Goal: Task Accomplishment & Management: Complete application form

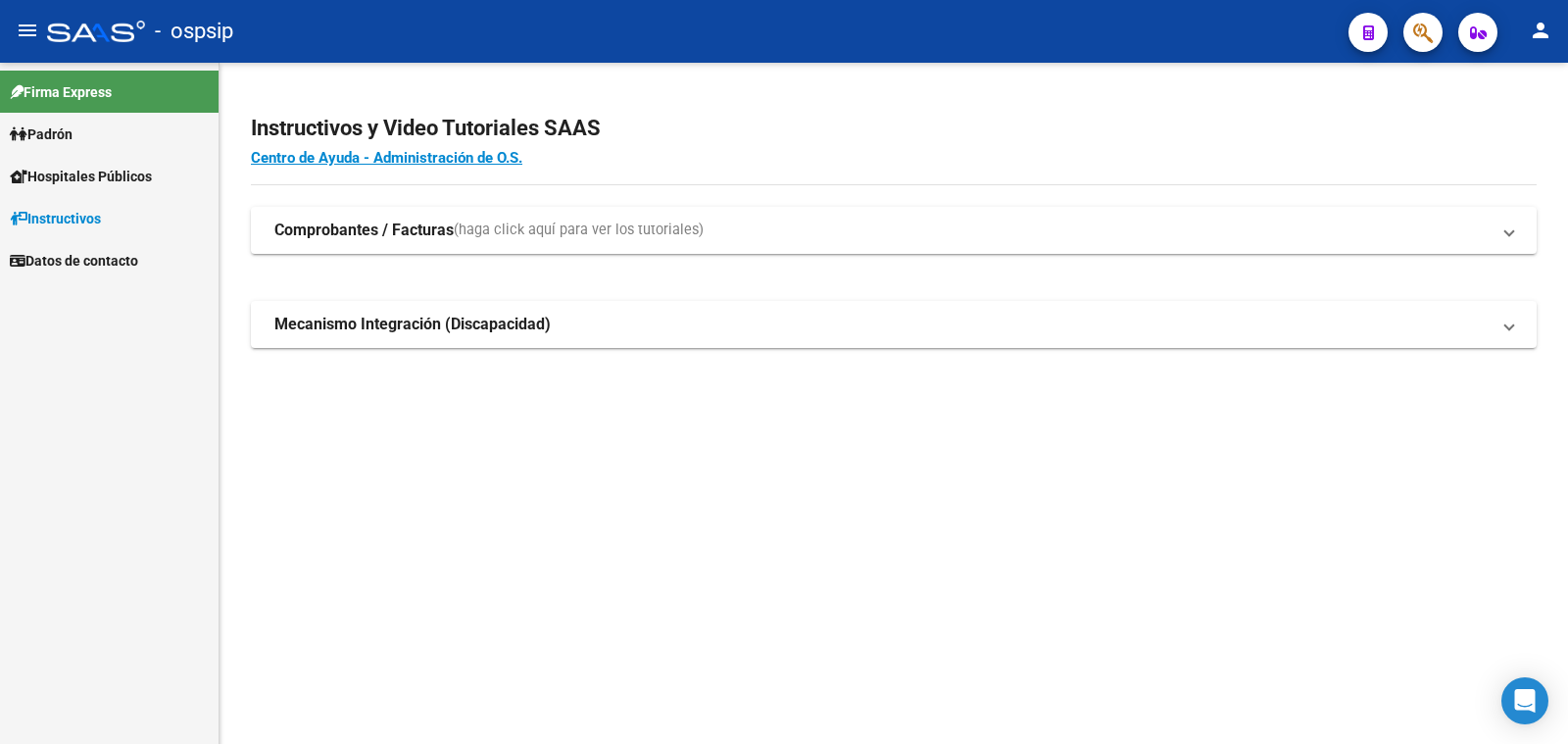
click at [69, 132] on span "Padrón" at bounding box center [41, 134] width 63 height 22
click at [61, 212] on link "Análisis Afiliado" at bounding box center [109, 218] width 219 height 42
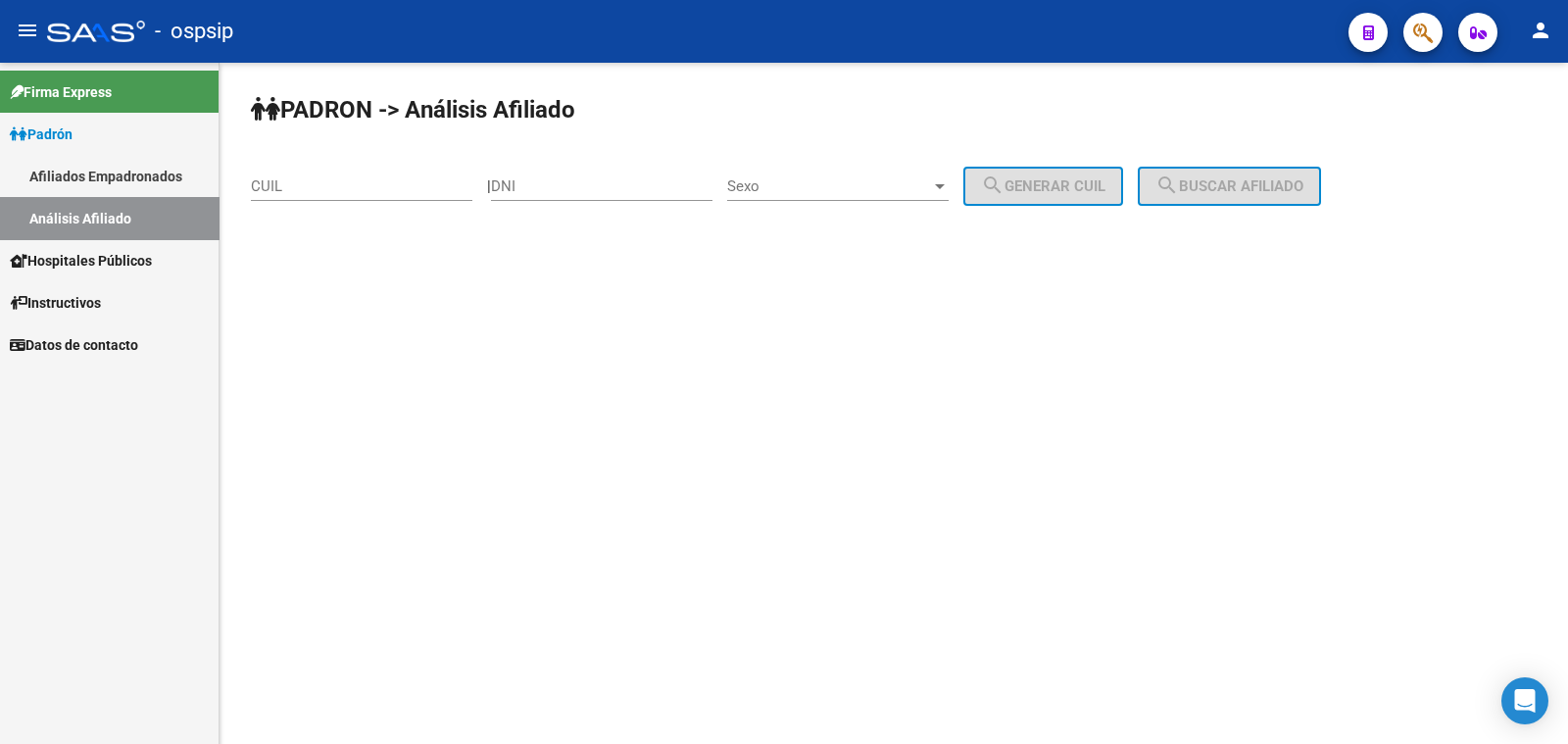
click at [587, 181] on input "DNI" at bounding box center [601, 187] width 222 height 18
paste input "28807412"
type input "28807412"
click at [887, 185] on span "Sexo" at bounding box center [829, 187] width 204 height 18
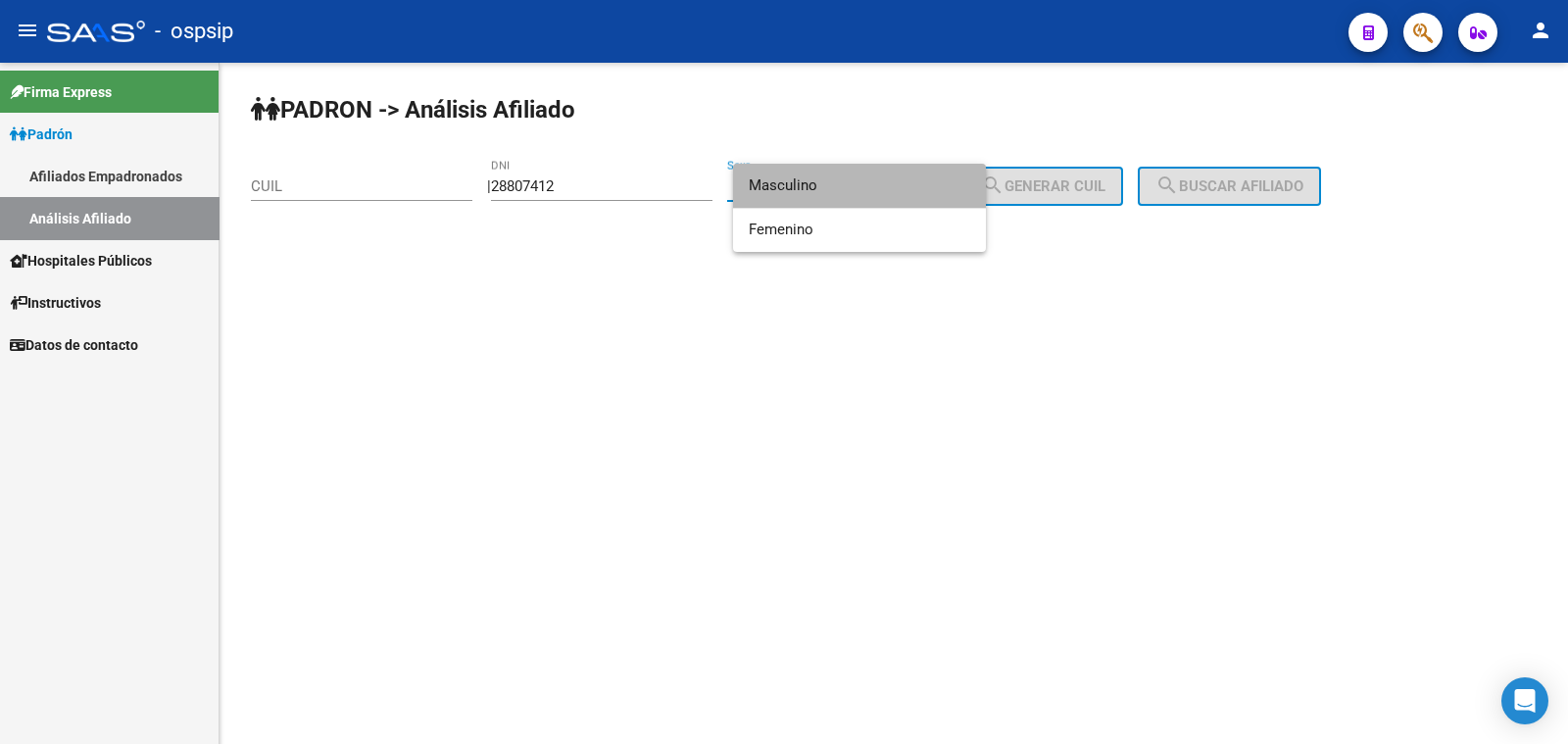
click at [887, 185] on span "Masculino" at bounding box center [860, 186] width 222 height 44
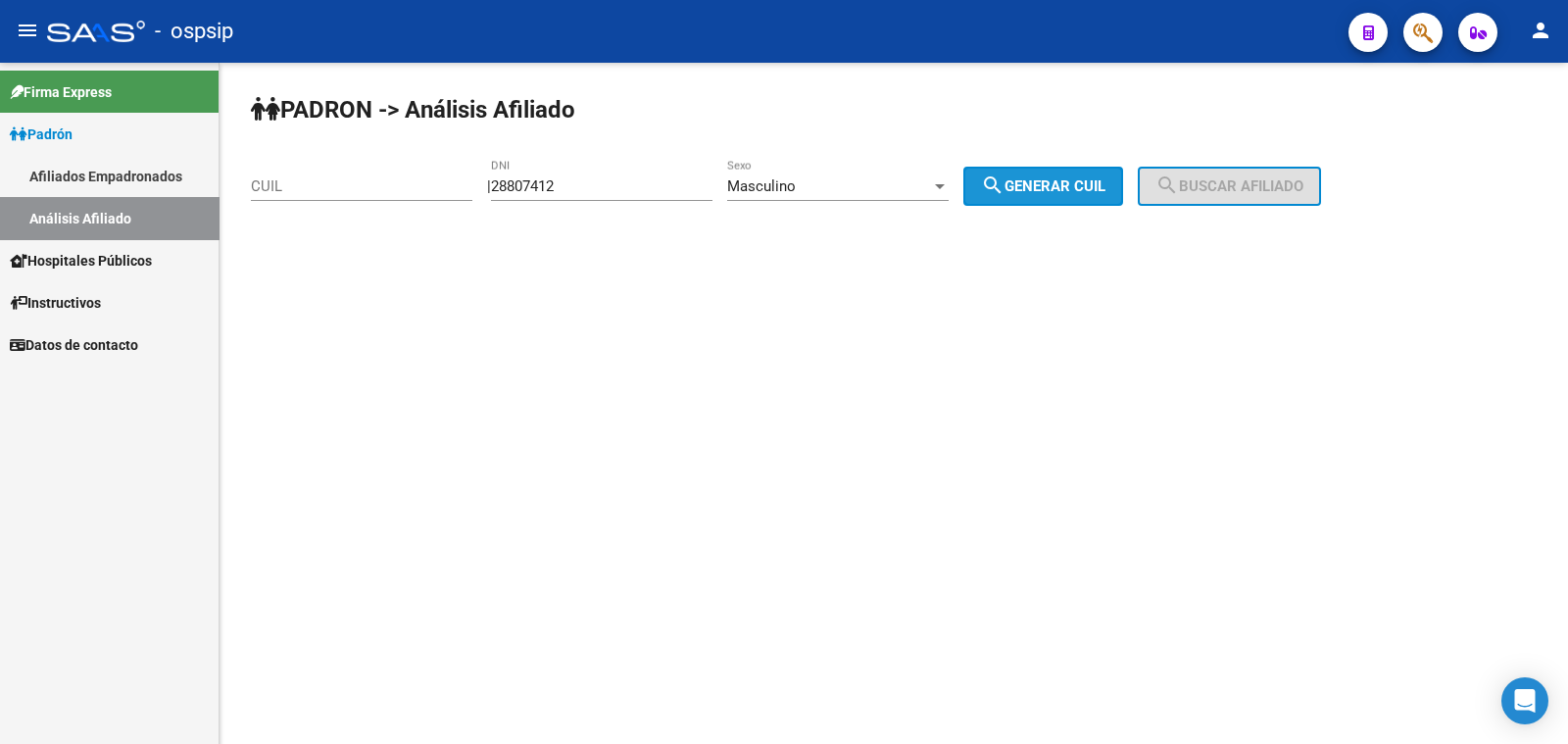
click at [1039, 188] on span "search Generar CUIL" at bounding box center [1042, 187] width 124 height 18
type input "20-28807412-8"
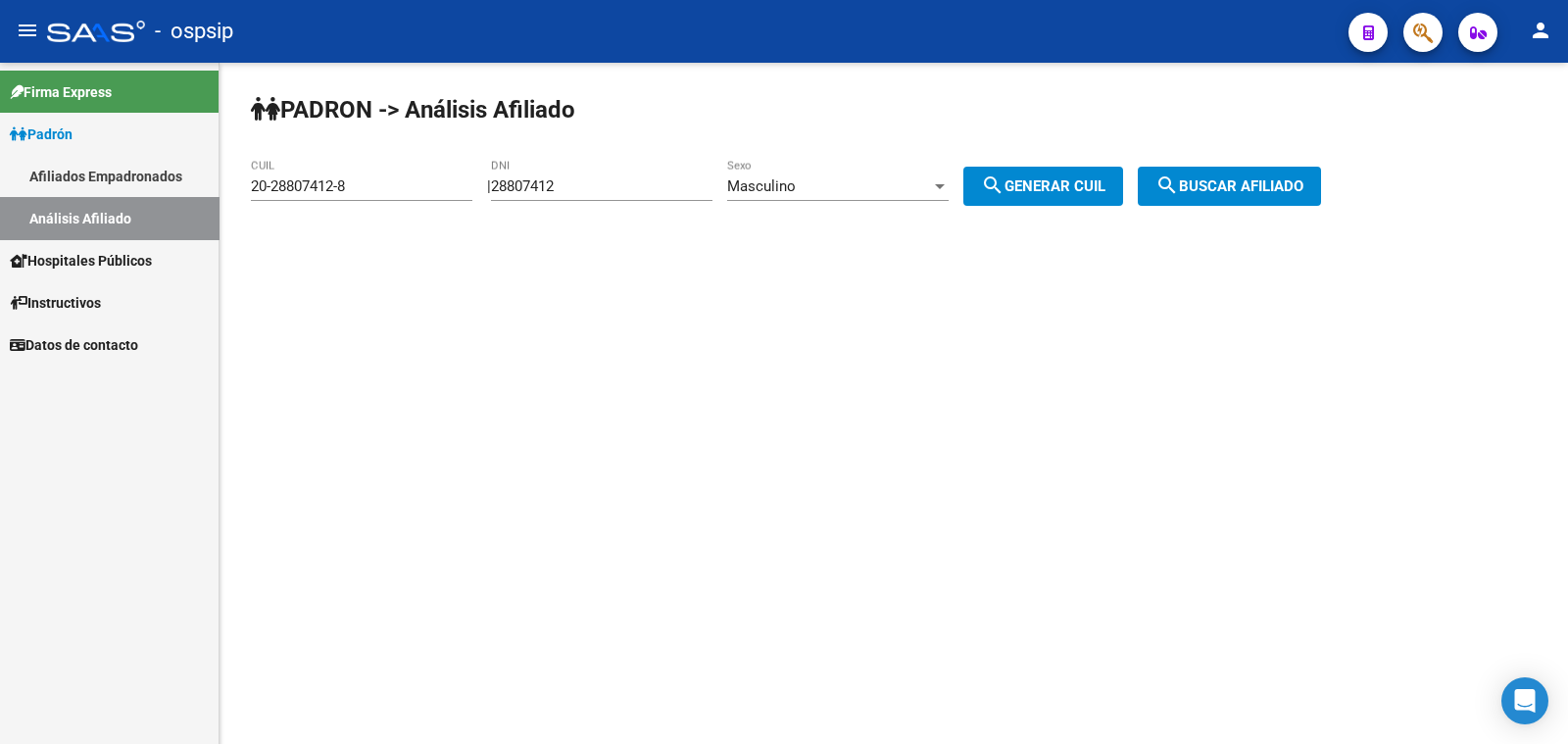
click at [1211, 184] on span "search Buscar afiliado" at bounding box center [1229, 187] width 148 height 18
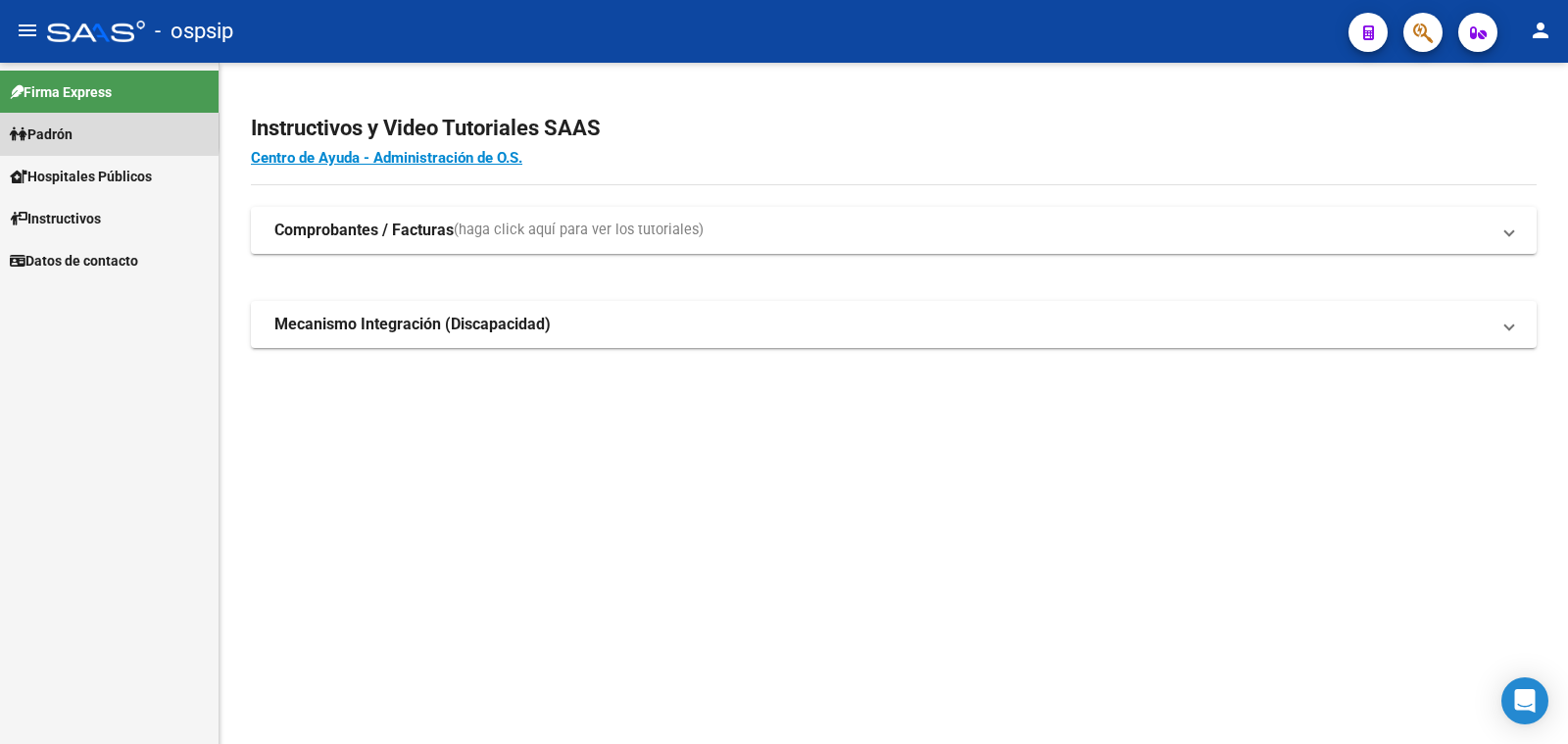
click at [69, 131] on span "Padrón" at bounding box center [41, 134] width 63 height 22
click at [66, 129] on span "Padrón" at bounding box center [41, 134] width 63 height 22
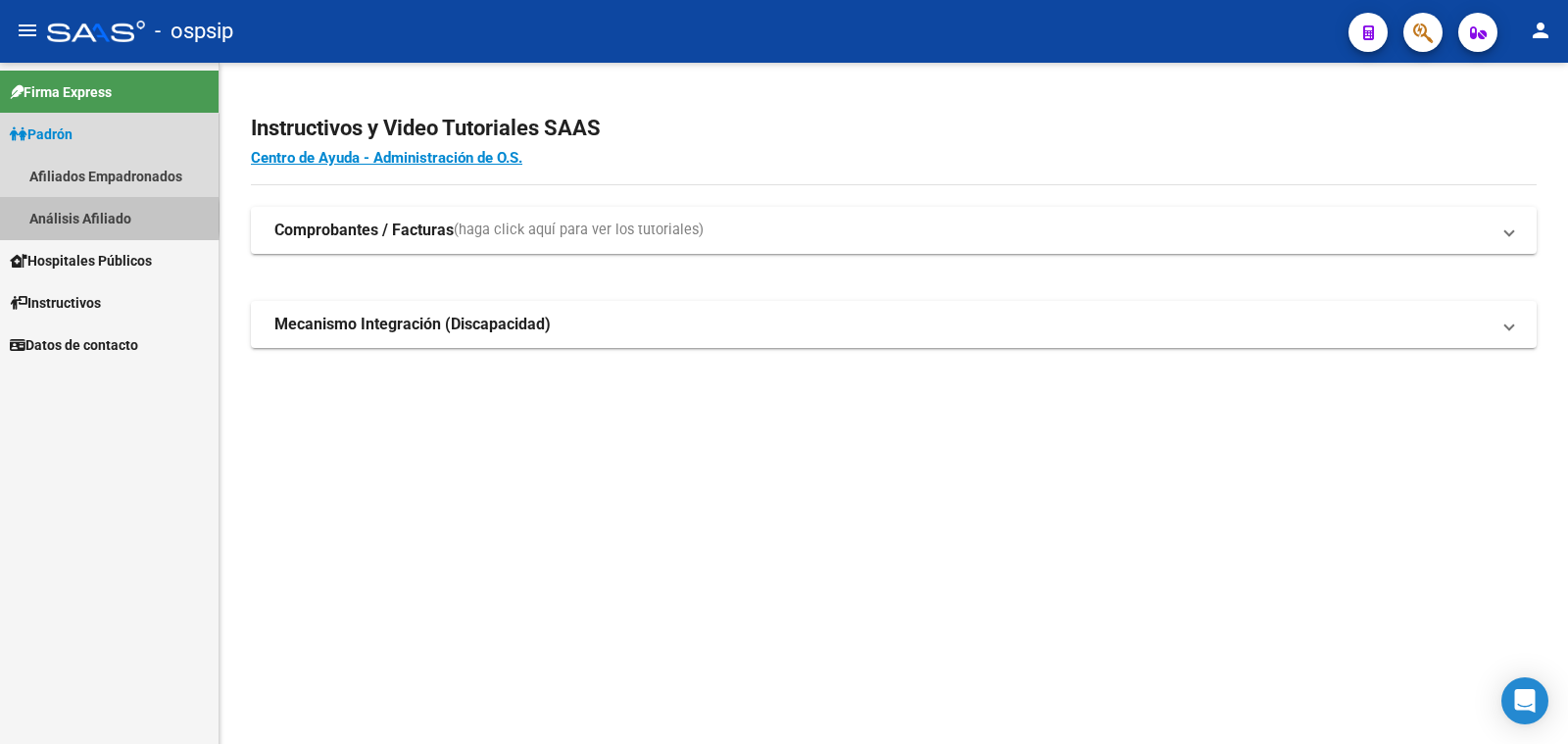
click at [106, 218] on link "Análisis Afiliado" at bounding box center [109, 218] width 219 height 42
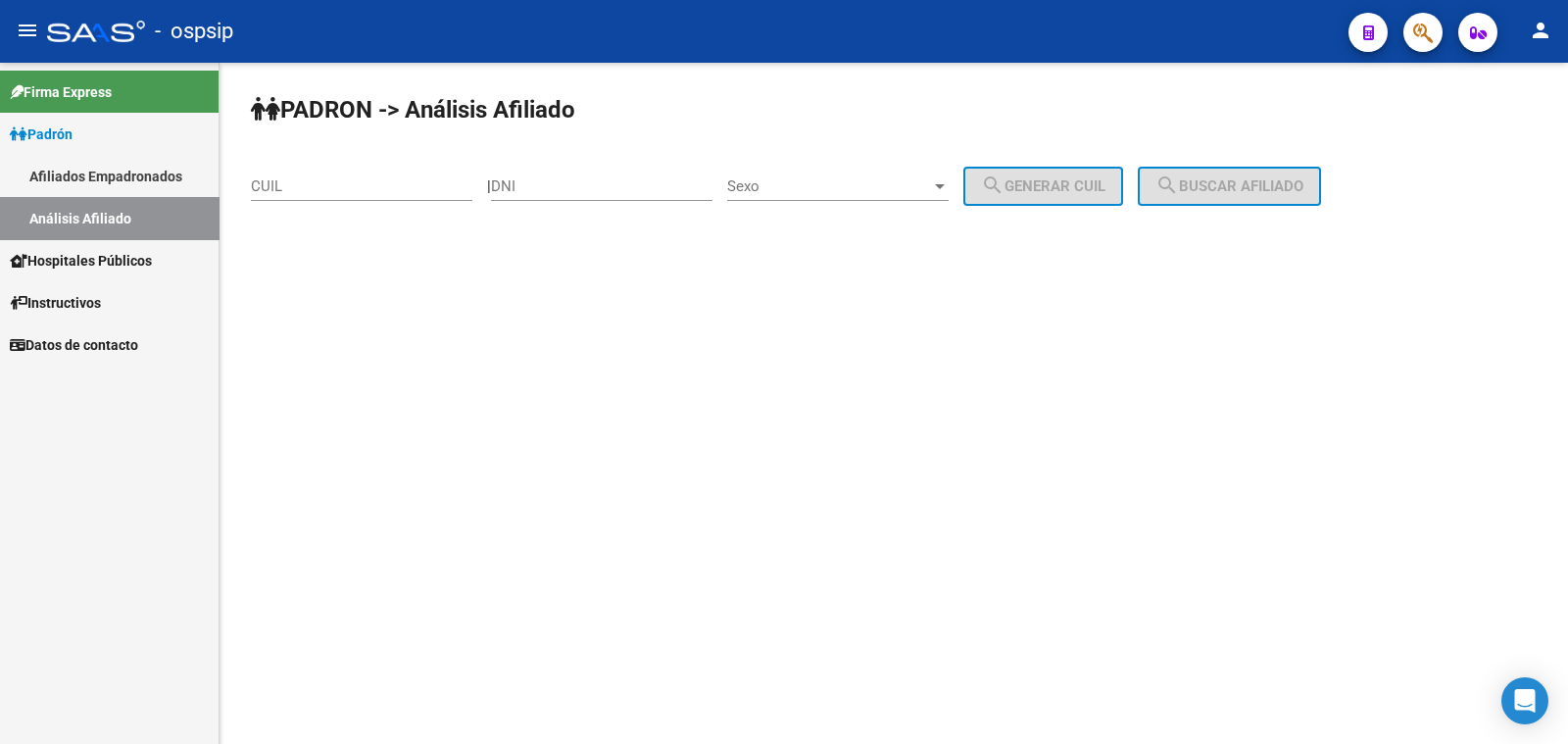
click at [614, 185] on input "DNI" at bounding box center [601, 187] width 222 height 18
paste input "28807412"
type input "28807412"
click at [891, 184] on span "Sexo" at bounding box center [829, 187] width 204 height 18
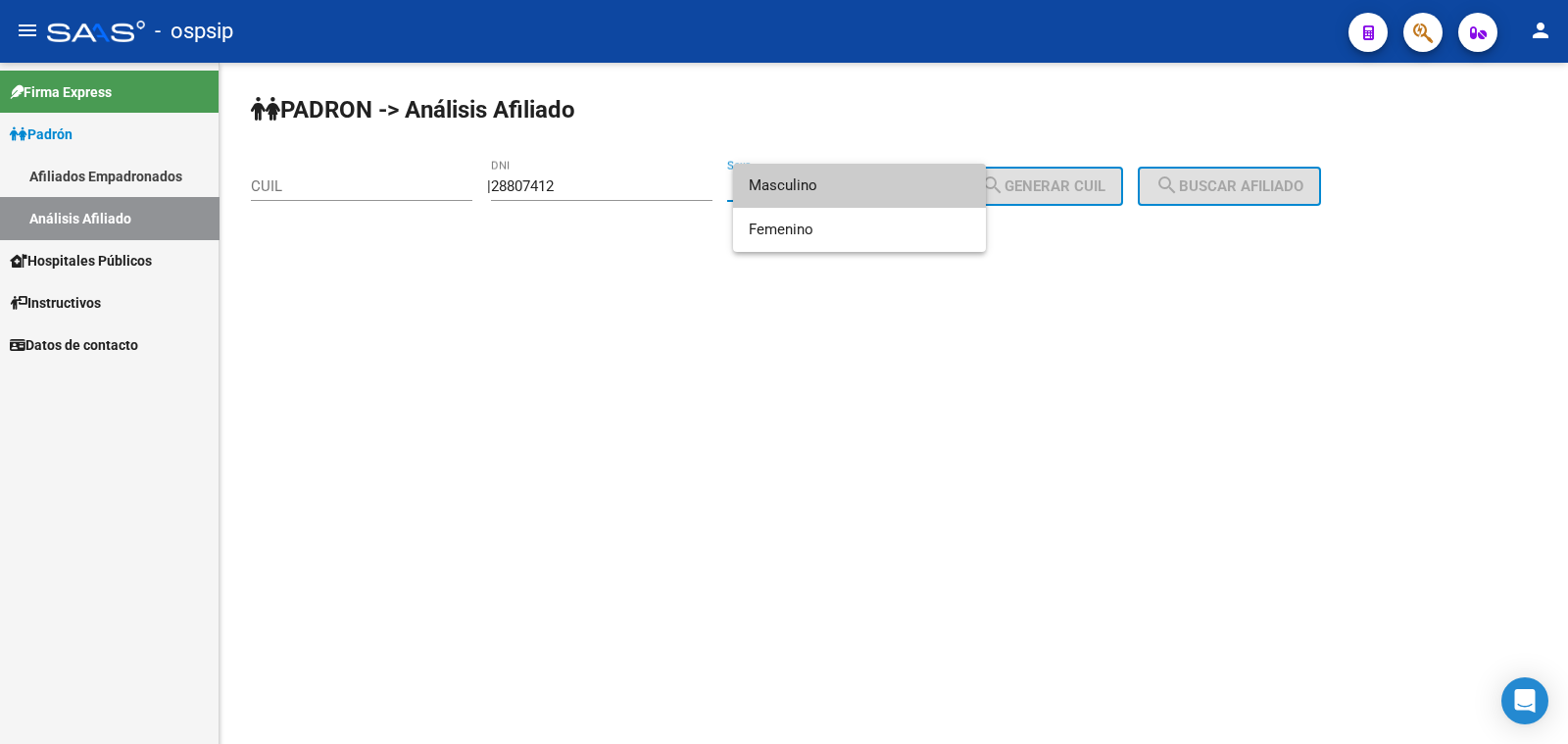
click at [843, 186] on span "Masculino" at bounding box center [860, 186] width 222 height 44
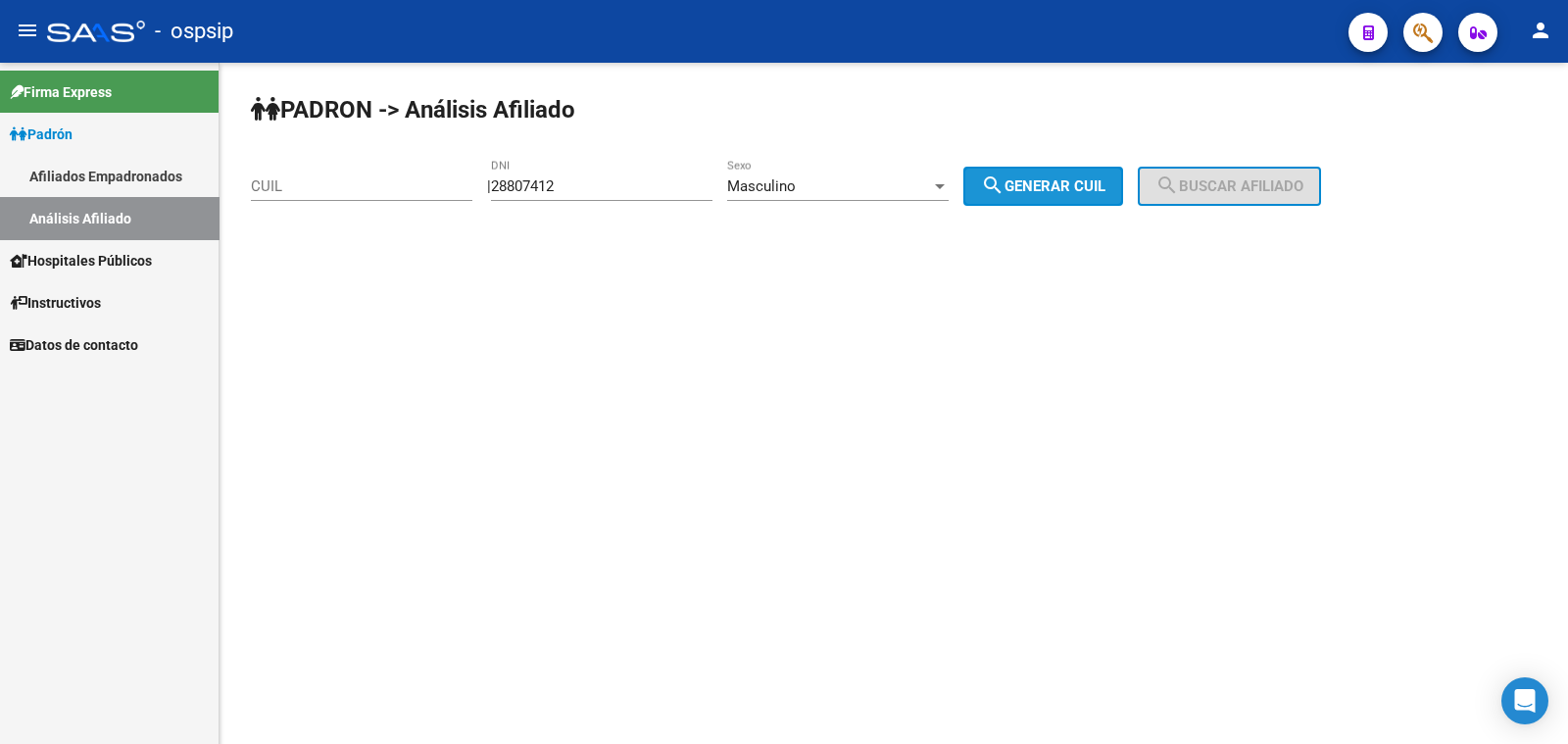
click at [1072, 188] on span "search Generar CUIL" at bounding box center [1042, 187] width 124 height 18
type input "20-28807412-8"
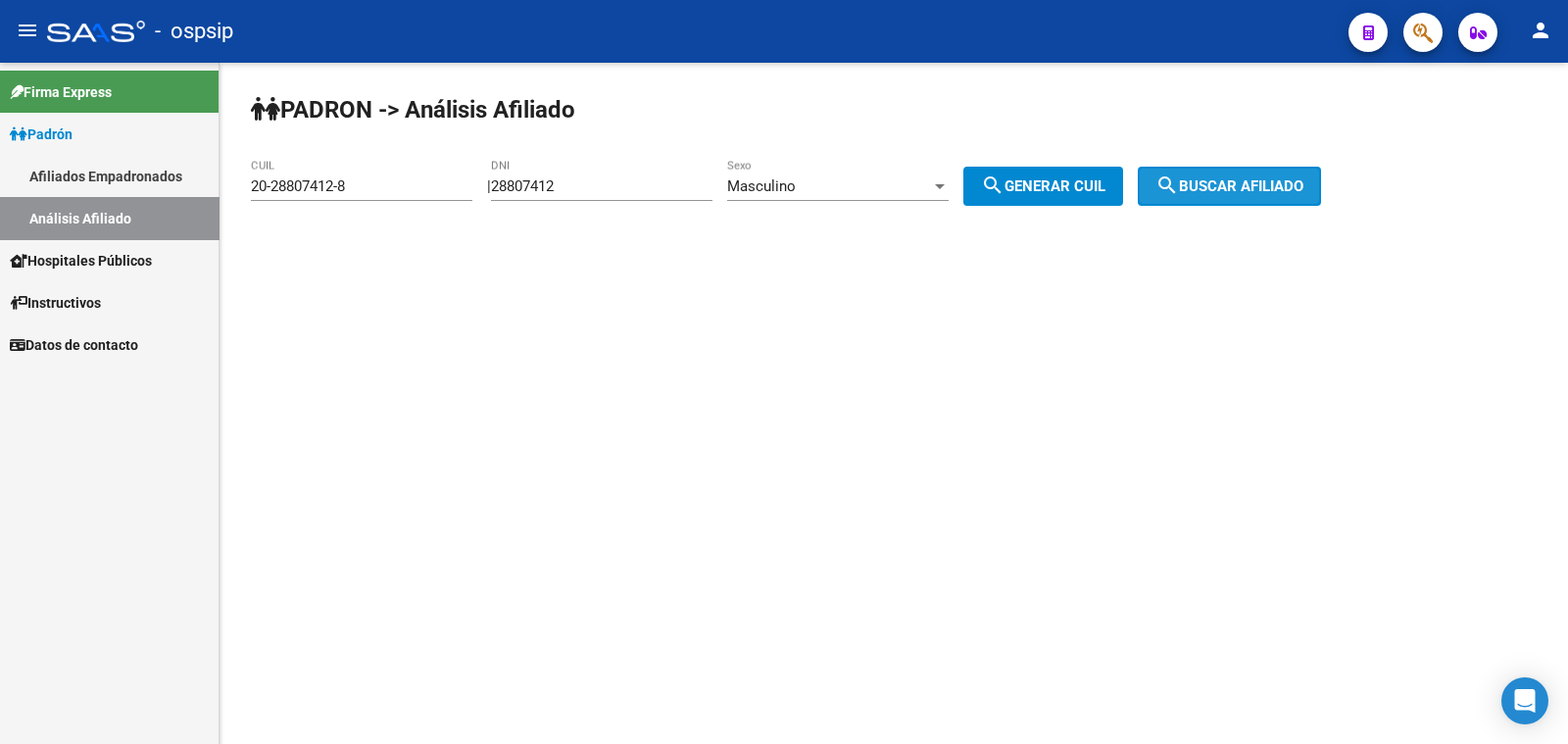
click at [1213, 191] on span "search Buscar afiliado" at bounding box center [1229, 187] width 148 height 18
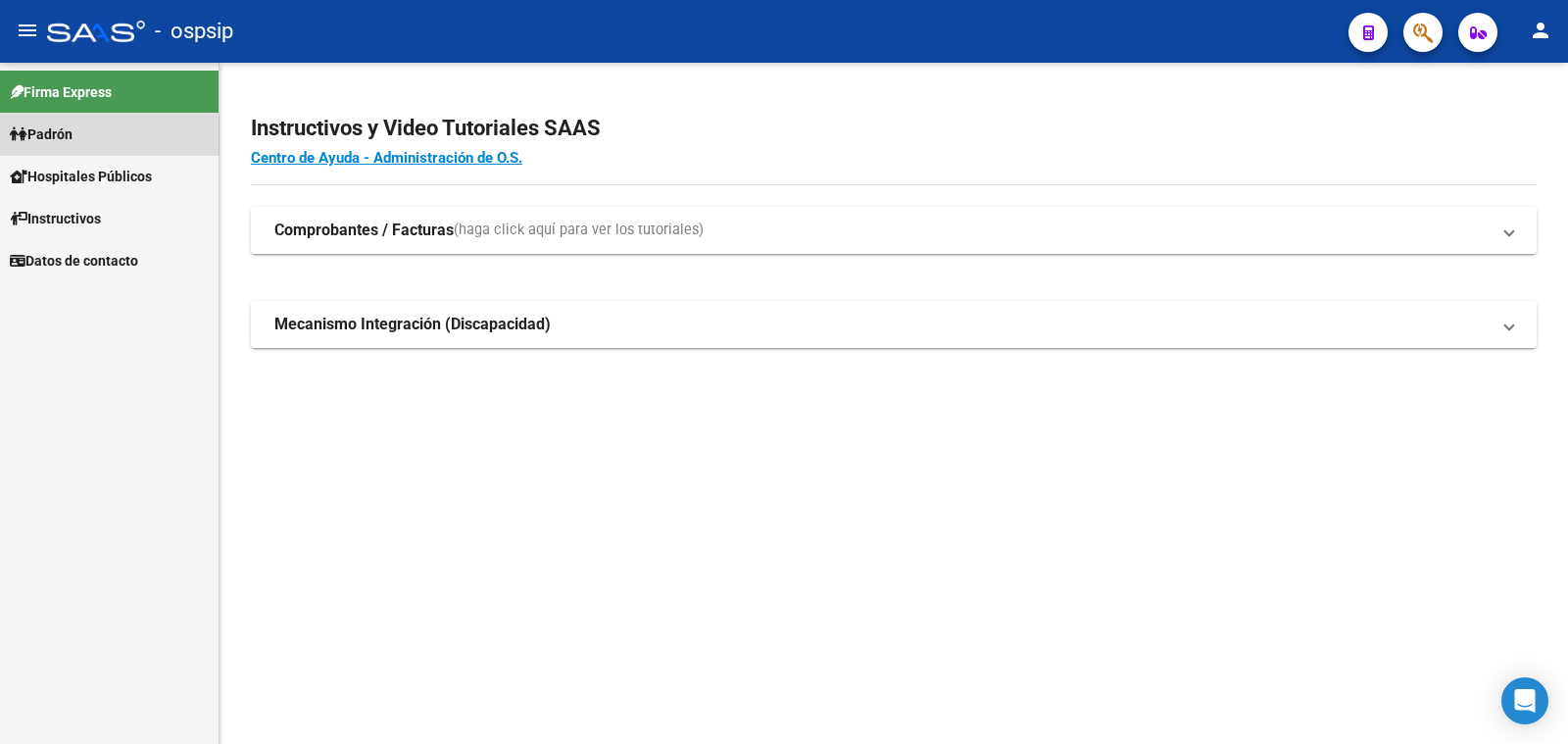
click at [59, 135] on span "Padrón" at bounding box center [41, 134] width 63 height 22
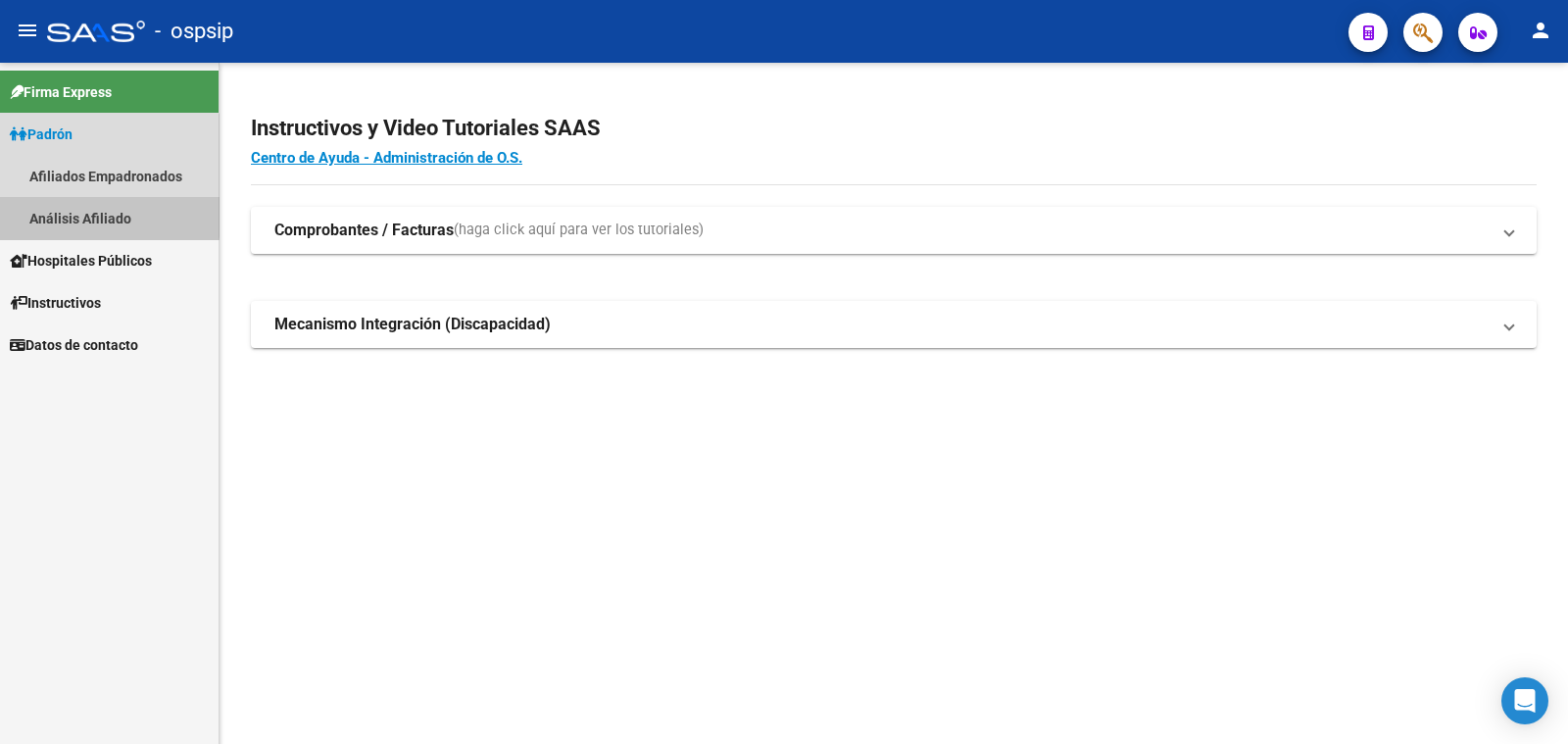
click at [94, 215] on link "Análisis Afiliado" at bounding box center [109, 218] width 219 height 42
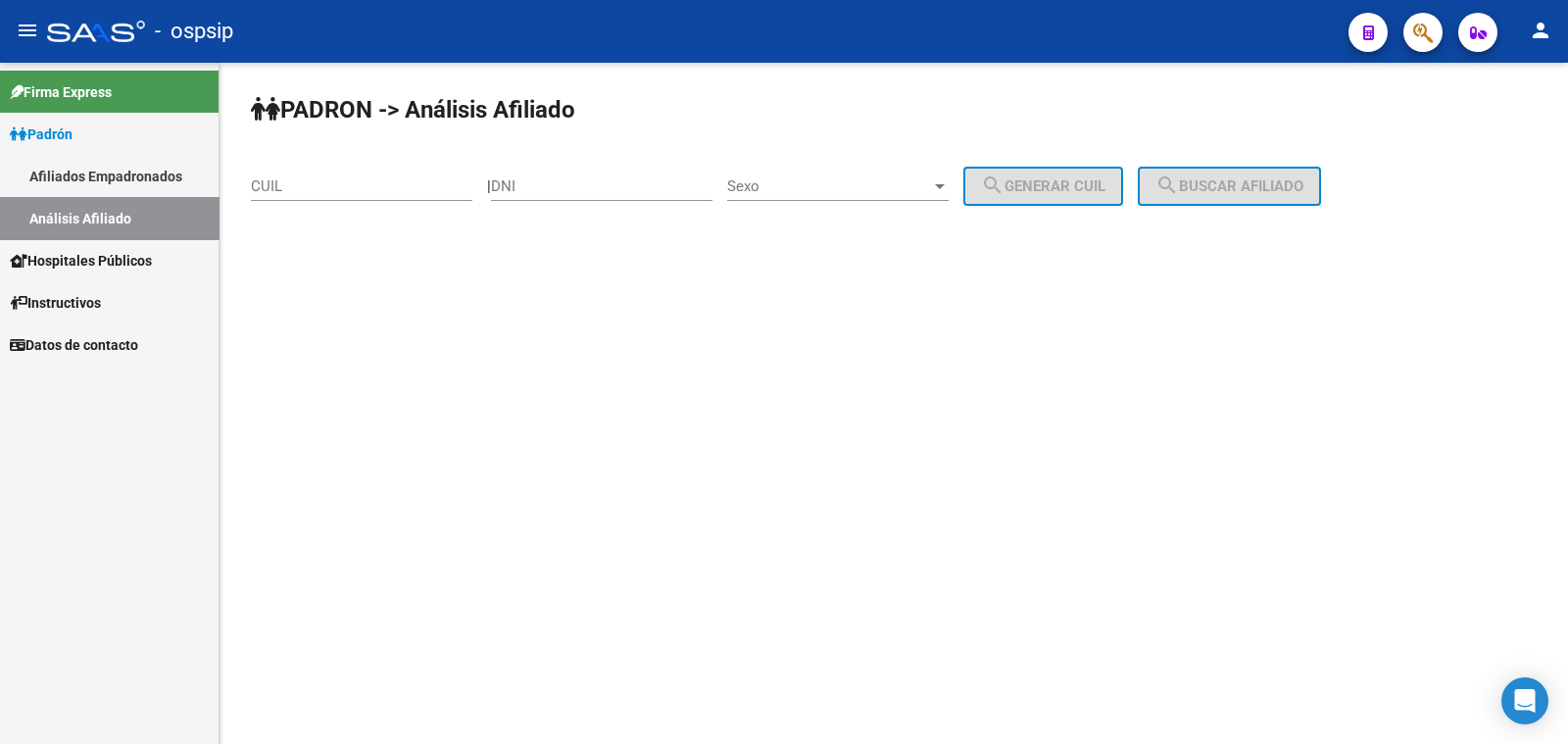
click at [555, 176] on div "DNI" at bounding box center [601, 180] width 222 height 42
type input "25935967"
click at [843, 184] on span "Sexo" at bounding box center [829, 187] width 204 height 18
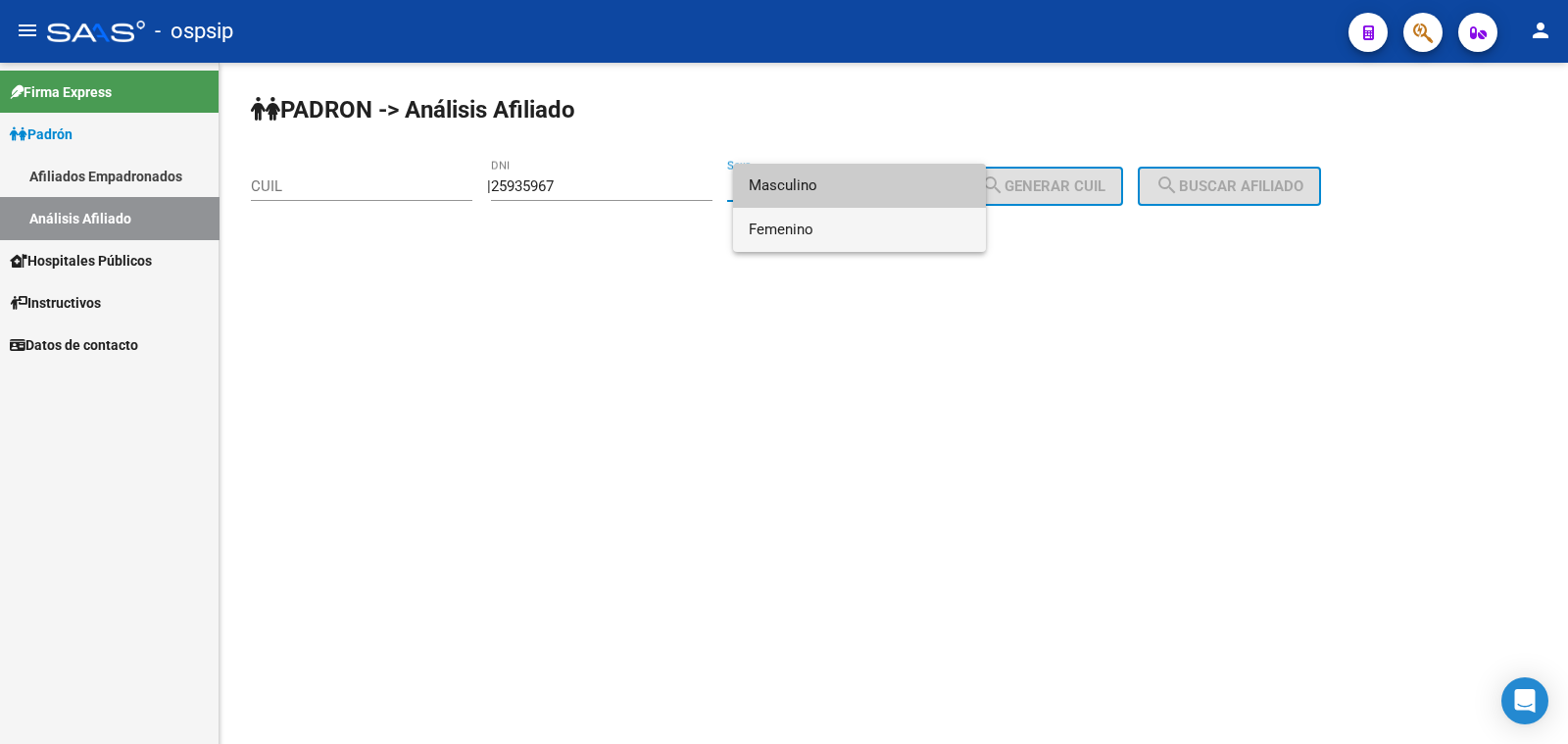
click at [877, 237] on span "Femenino" at bounding box center [860, 229] width 222 height 44
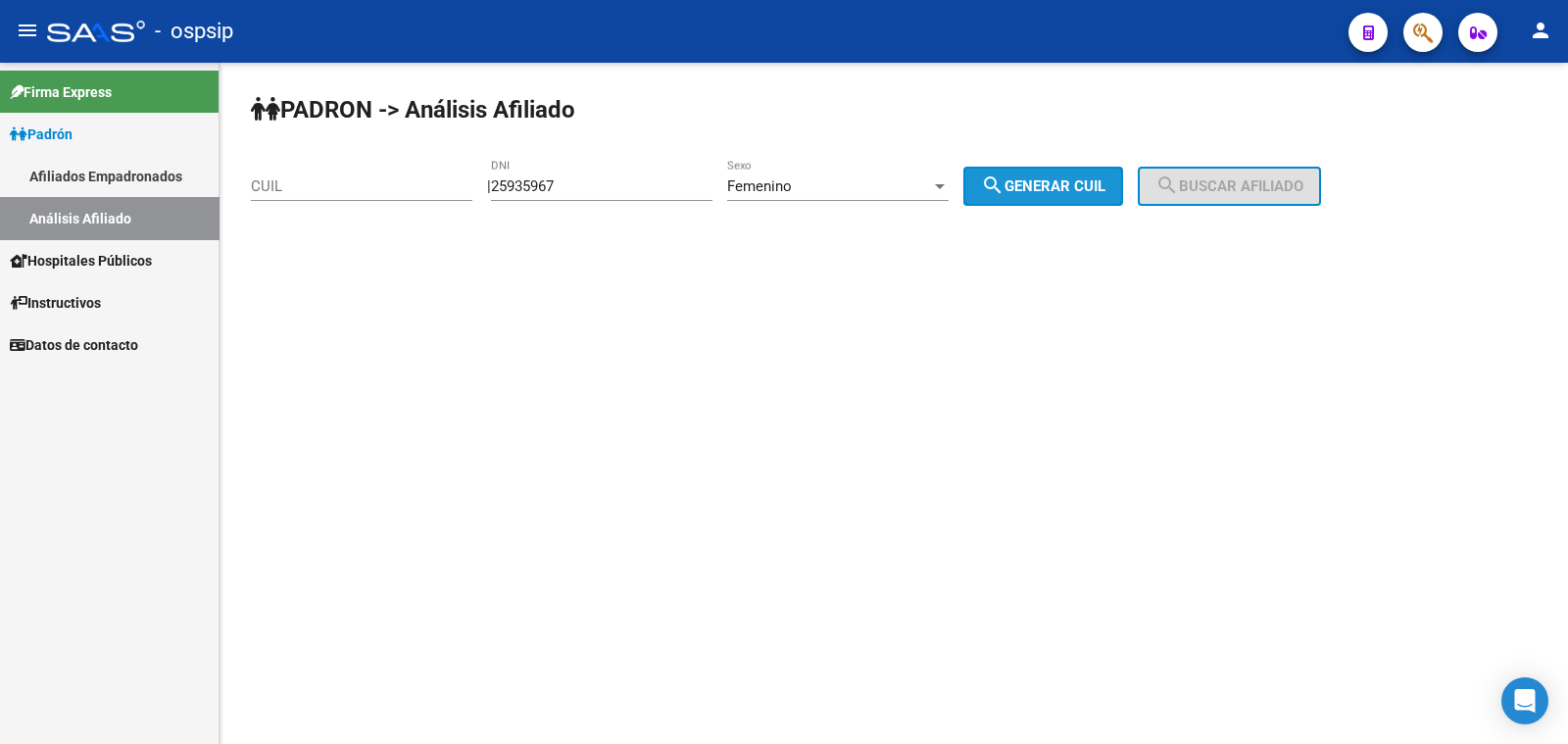
click at [1066, 187] on span "search Generar CUIL" at bounding box center [1042, 187] width 124 height 18
type input "27-25935967-3"
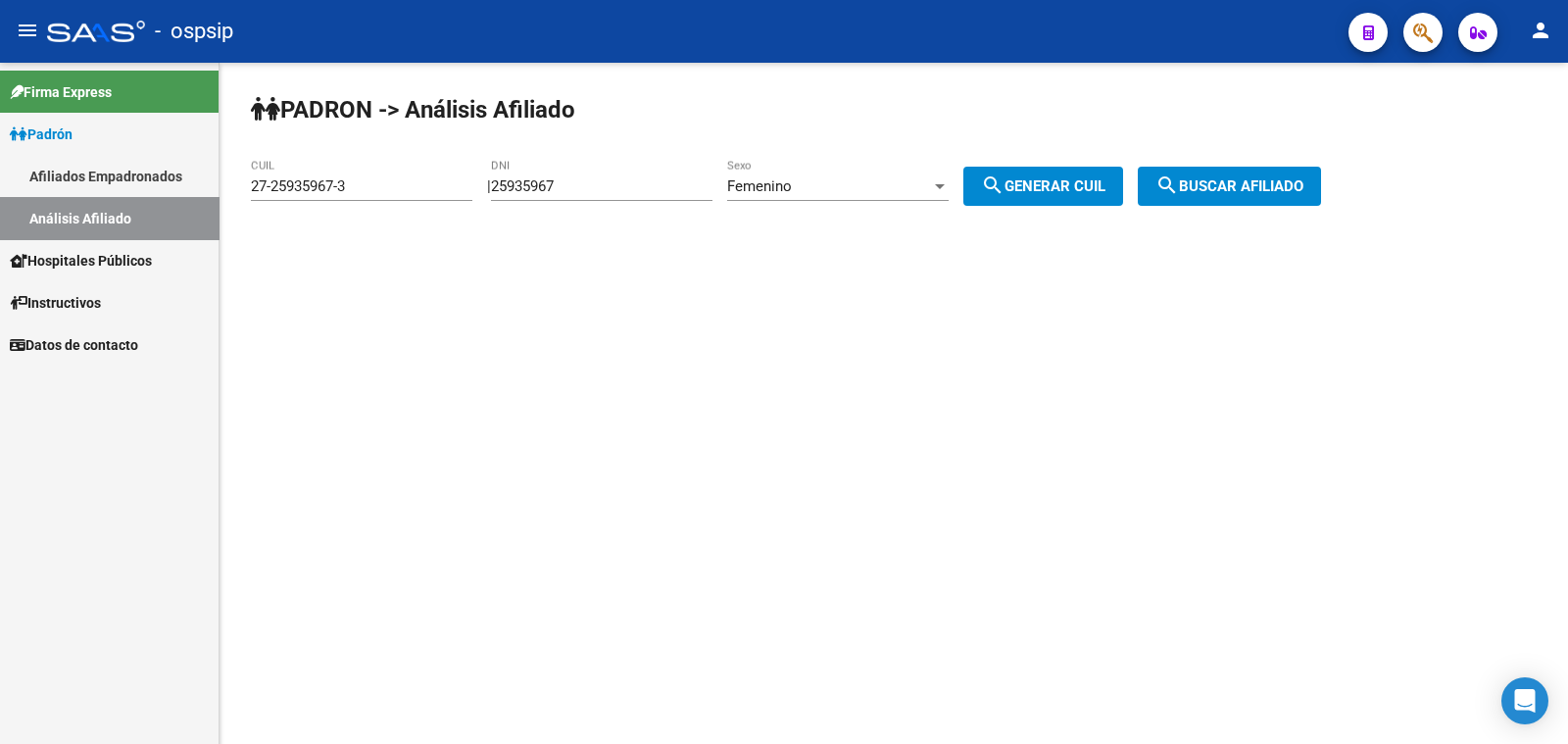
click at [1280, 187] on span "search Buscar afiliado" at bounding box center [1229, 187] width 148 height 18
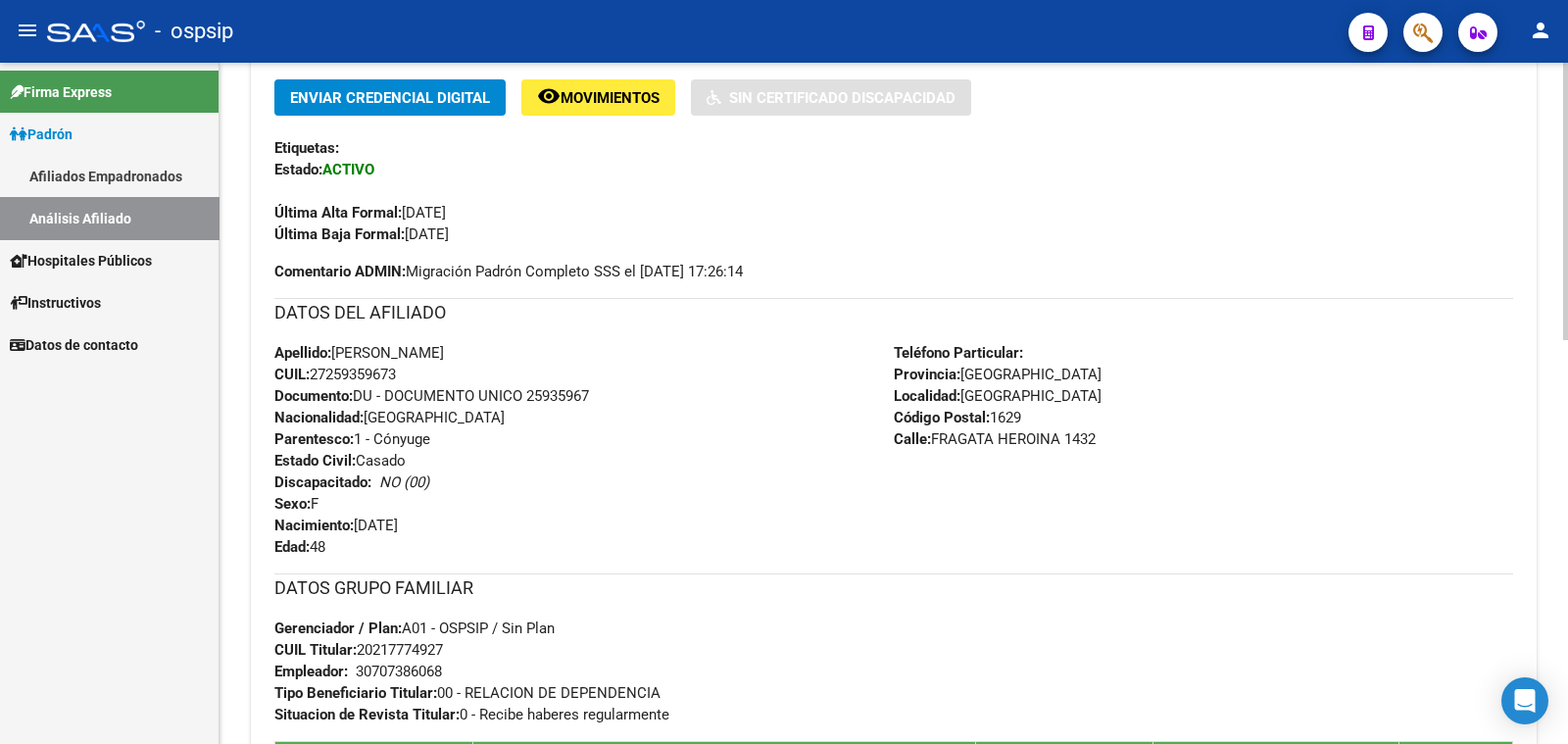
scroll to position [612, 0]
